Goal: Task Accomplishment & Management: Complete application form

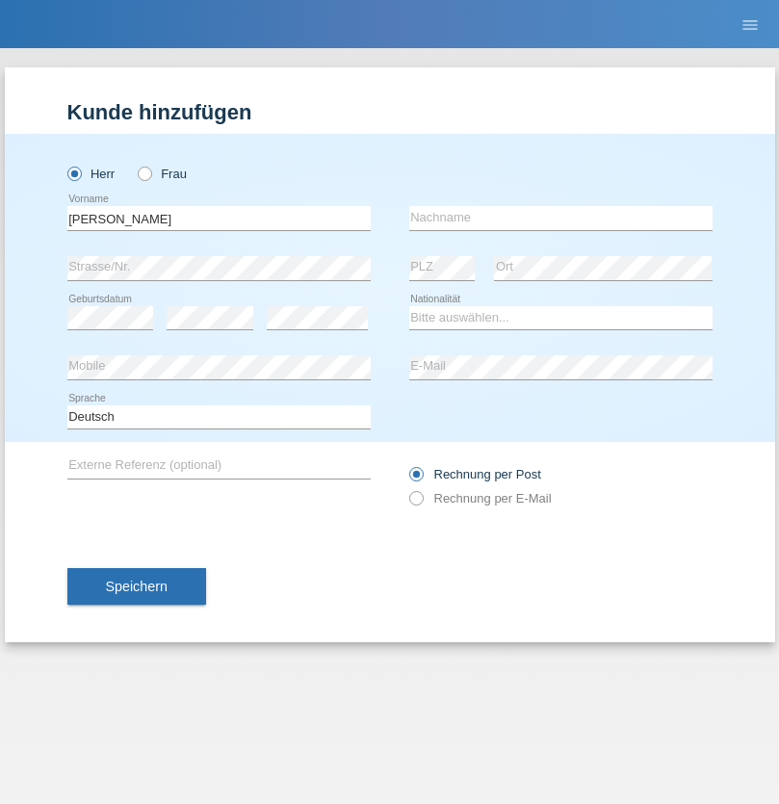
type input "[PERSON_NAME]"
click at [560, 218] on input "text" at bounding box center [560, 218] width 303 height 24
type input "Bougatef"
select select "TN"
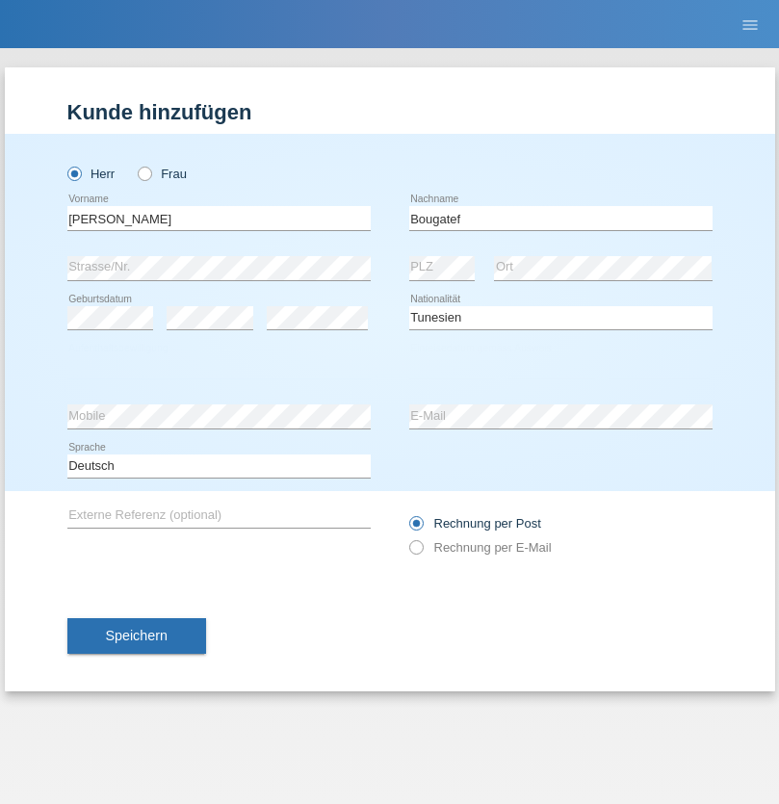
select select "C"
select select "16"
select select "03"
select select "2001"
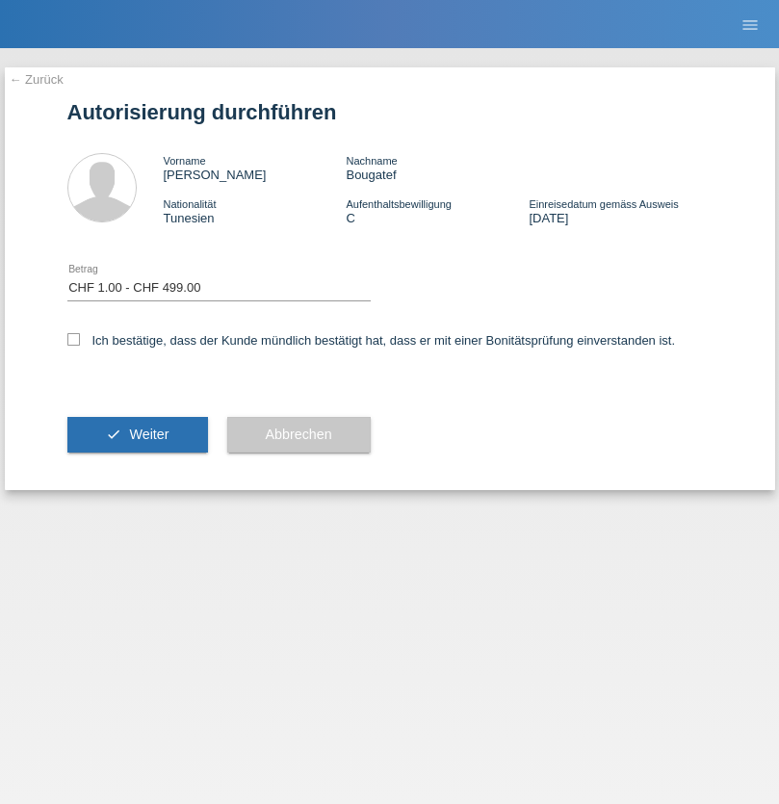
select select "1"
checkbox input "true"
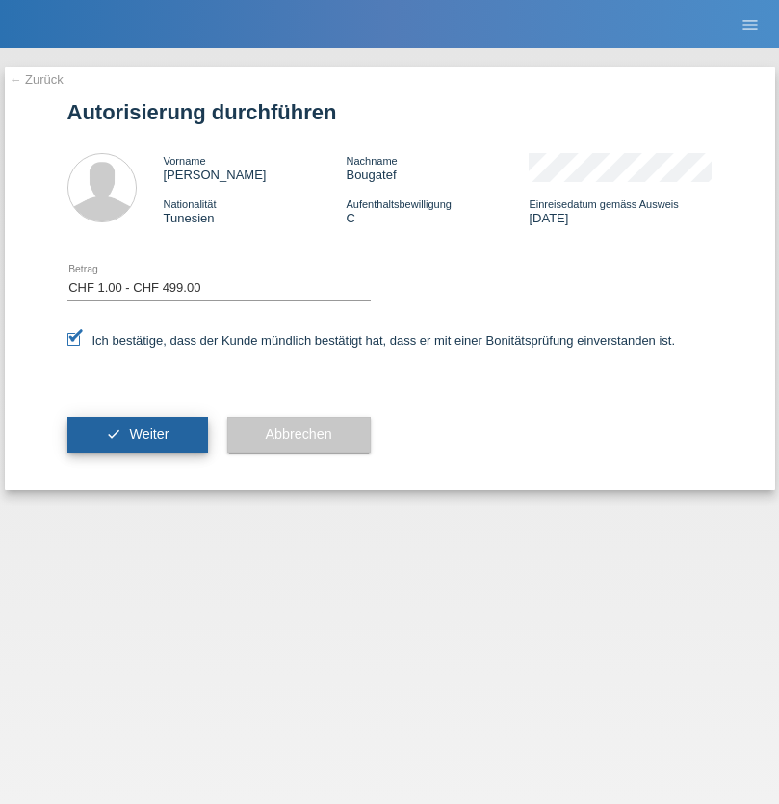
click at [137, 434] on span "Weiter" at bounding box center [148, 434] width 39 height 15
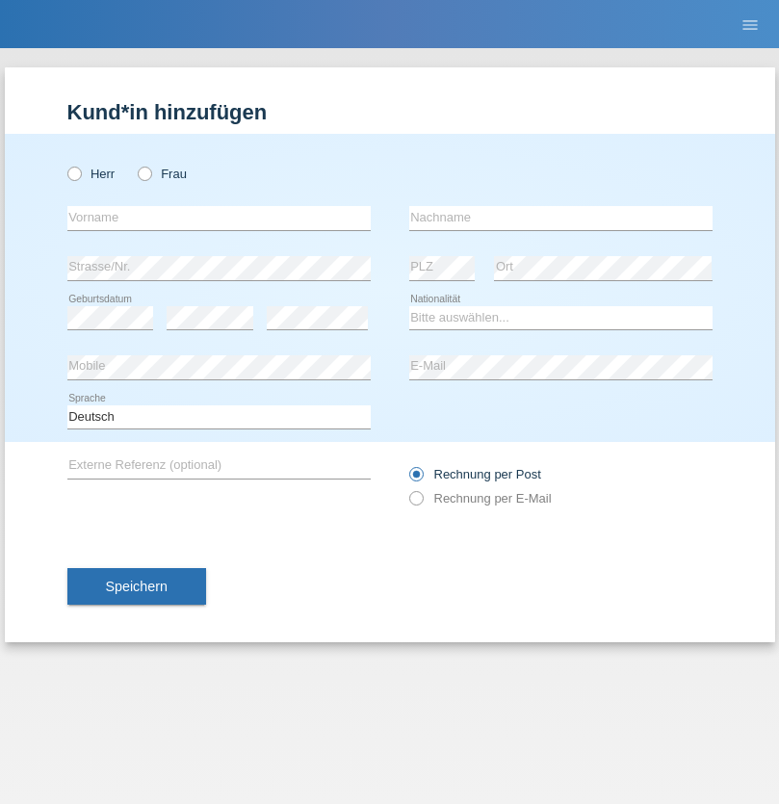
radio input "true"
click at [219, 218] on input "text" at bounding box center [218, 218] width 303 height 24
type input "[PERSON_NAME]"
click at [560, 218] on input "text" at bounding box center [560, 218] width 303 height 24
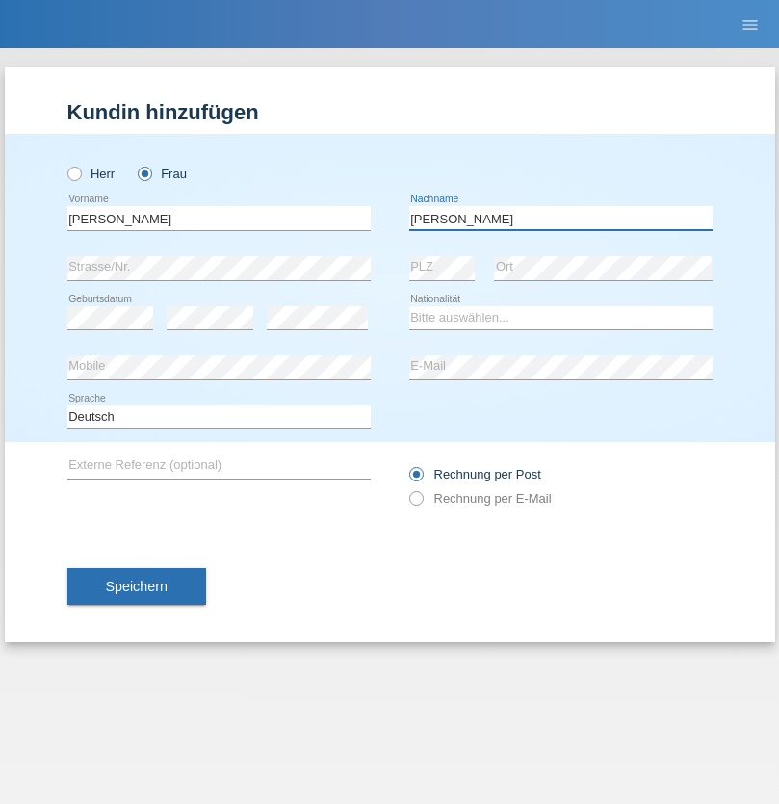
type input "[PERSON_NAME]"
select select "ES"
select select "C"
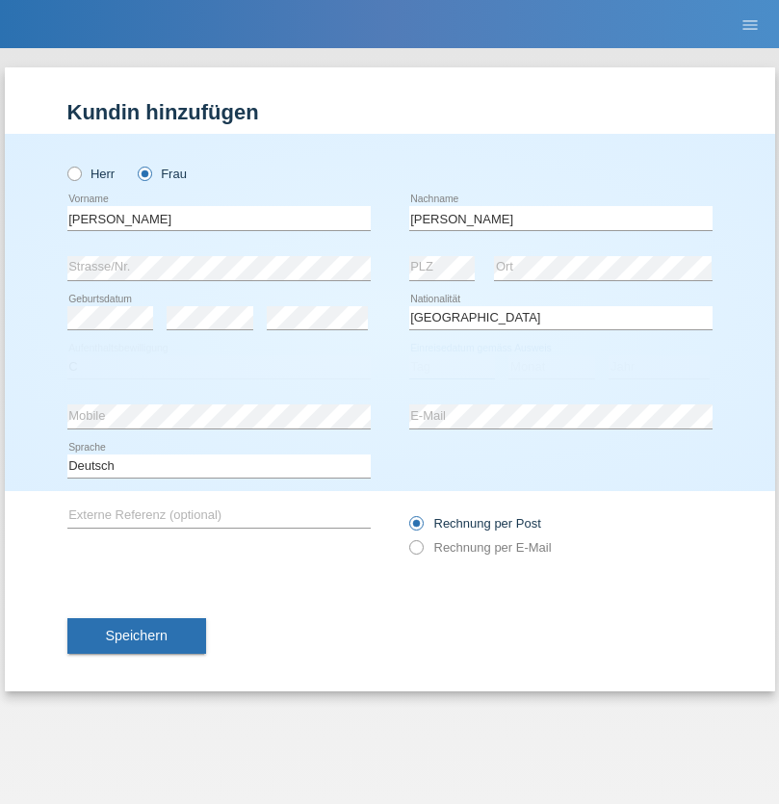
select select "20"
select select "06"
select select "2020"
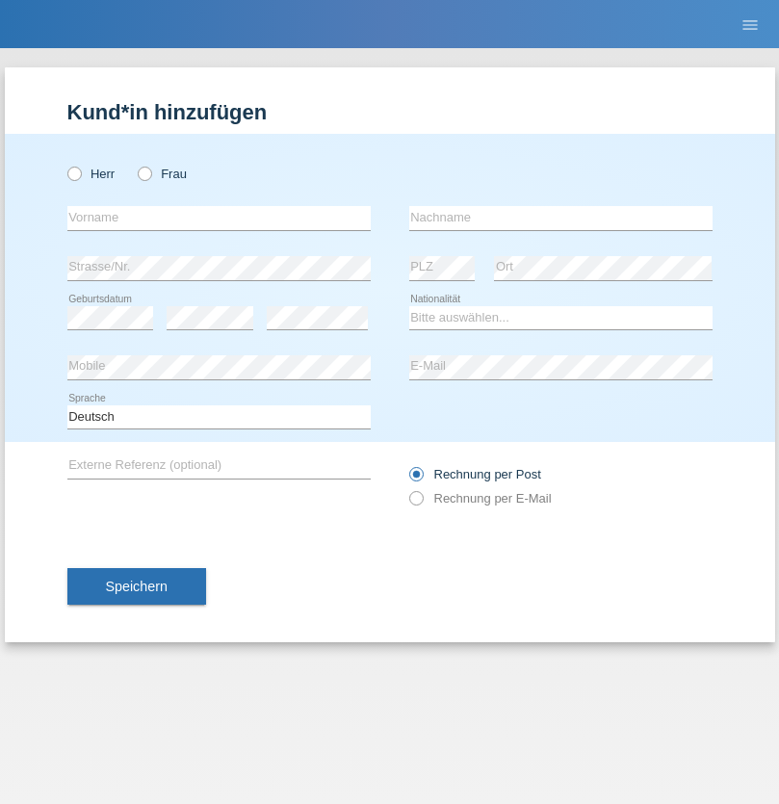
radio input "true"
click at [219, 218] on input "text" at bounding box center [218, 218] width 303 height 24
type input "Ionel"
click at [560, 218] on input "text" at bounding box center [560, 218] width 303 height 24
type input "Marin"
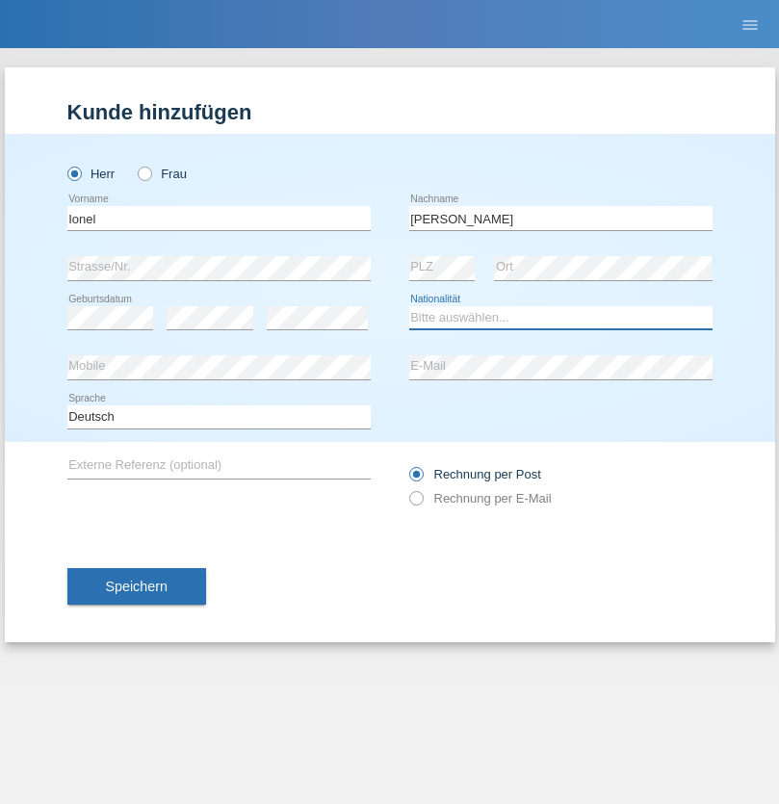
select select "OM"
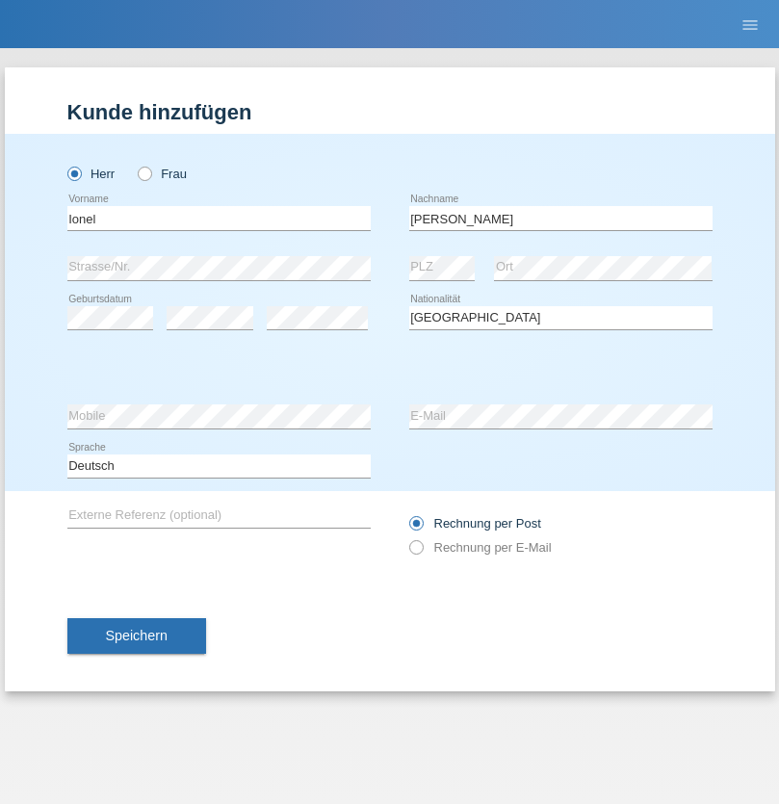
select select "C"
select select "01"
select select "03"
select select "2021"
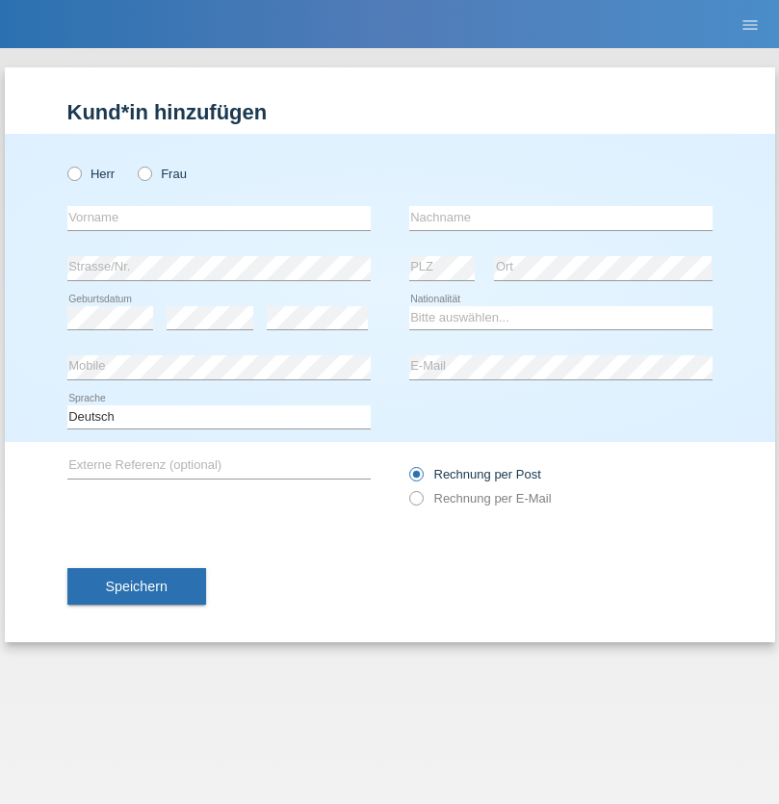
radio input "true"
click at [219, 218] on input "text" at bounding box center [218, 218] width 303 height 24
type input "[PERSON_NAME]"
click at [560, 218] on input "text" at bounding box center [560, 218] width 303 height 24
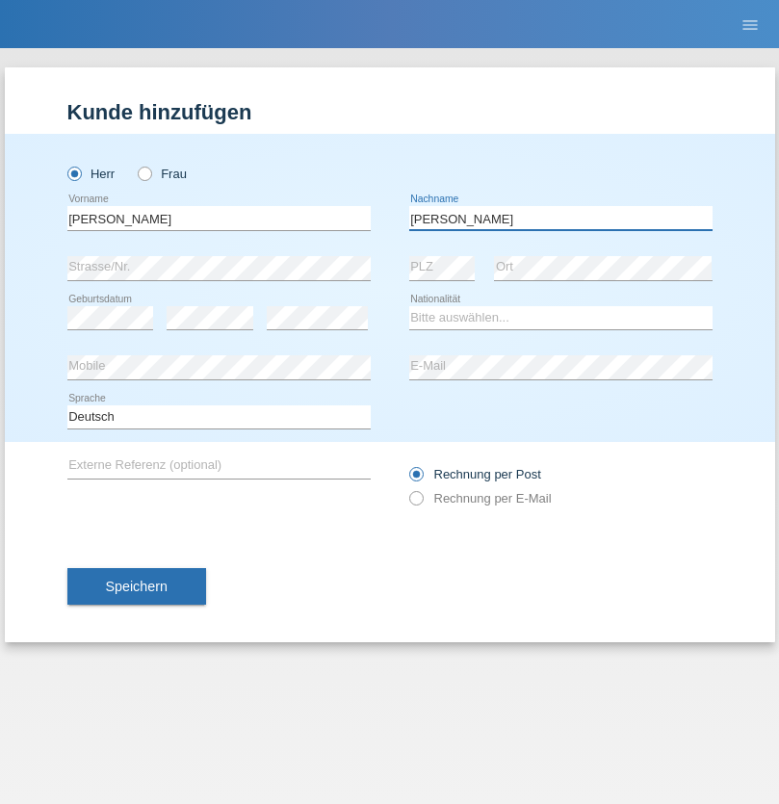
type input "[PERSON_NAME]"
select select "CH"
